Goal: Transaction & Acquisition: Purchase product/service

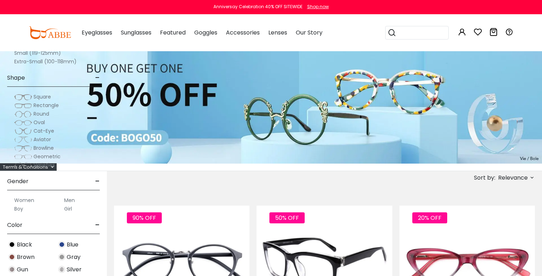
scroll to position [237, 0]
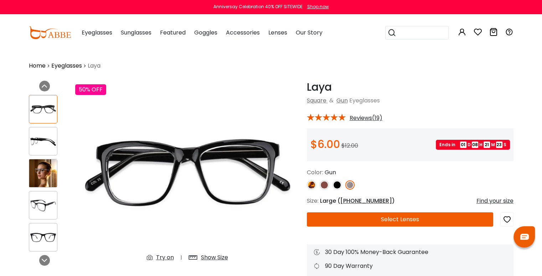
click at [376, 222] on button "Select Lenses" at bounding box center [400, 220] width 187 height 14
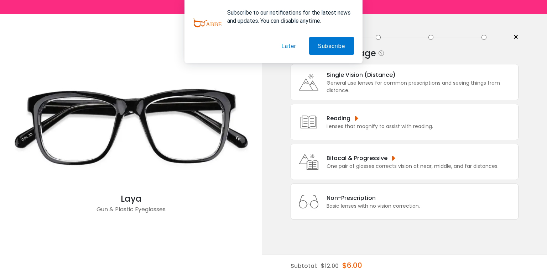
click at [178, 46] on button "Later" at bounding box center [288, 46] width 32 height 18
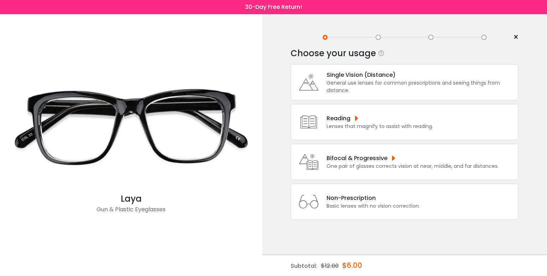
click at [178, 48] on div "Non-Prescription" at bounding box center [373, 198] width 93 height 9
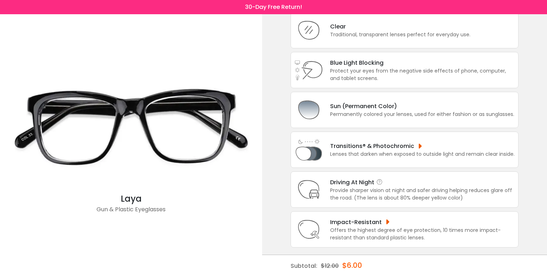
click at [178, 48] on div "Provide sharper vision at night and safer driving helping reduces glare off the…" at bounding box center [422, 194] width 185 height 15
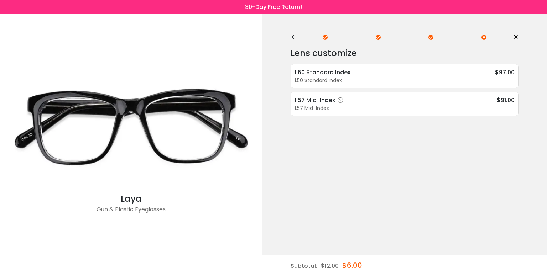
click at [178, 48] on div "1.57 Mid-Index" at bounding box center [405, 108] width 220 height 7
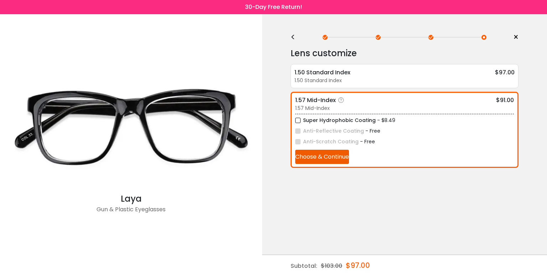
drag, startPoint x: 356, startPoint y: 159, endPoint x: 351, endPoint y: 159, distance: 5.0
click at [178, 48] on div "Super Hydrophobic Coating - $8.49 Anti-Reflective Coating - Free Anti-Scratch C…" at bounding box center [404, 139] width 219 height 50
click at [178, 48] on button "Choose & Continue" at bounding box center [322, 157] width 54 height 14
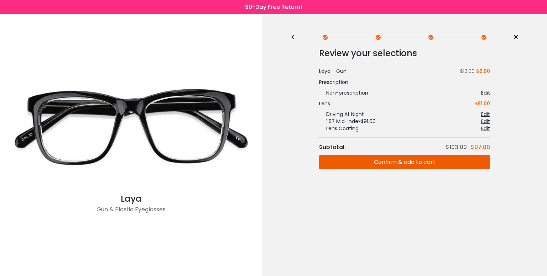
click at [178, 48] on button "Confirm & add to cart" at bounding box center [404, 162] width 171 height 14
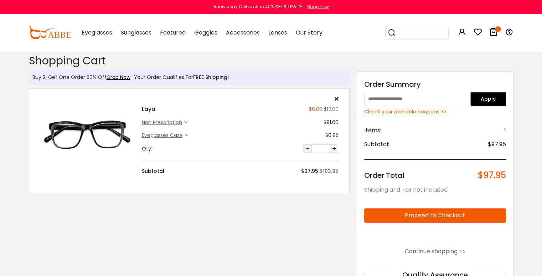
click at [400, 103] on input "text" at bounding box center [417, 99] width 107 height 14
paste input "******"
type input "******"
click at [488, 102] on button "Apply" at bounding box center [488, 99] width 36 height 14
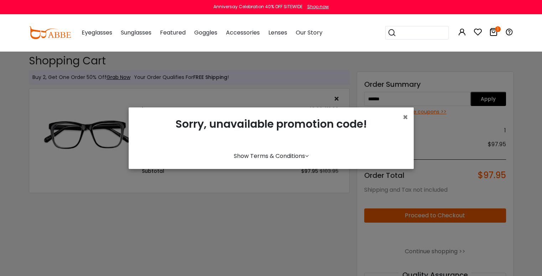
click at [372, 208] on div "× Sorry, unavailable promotion code! Show Terms & Conditions *Buy One Get One 5…" at bounding box center [271, 138] width 542 height 276
click at [404, 124] on div "Sorry, unavailable promotion code!" at bounding box center [271, 131] width 274 height 36
click at [406, 119] on span "×" at bounding box center [405, 117] width 5 height 12
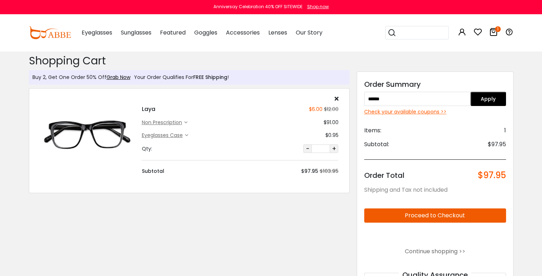
click at [435, 213] on button "Proceed to Checkout" at bounding box center [435, 216] width 142 height 14
